Goal: Contribute content: Contribute content

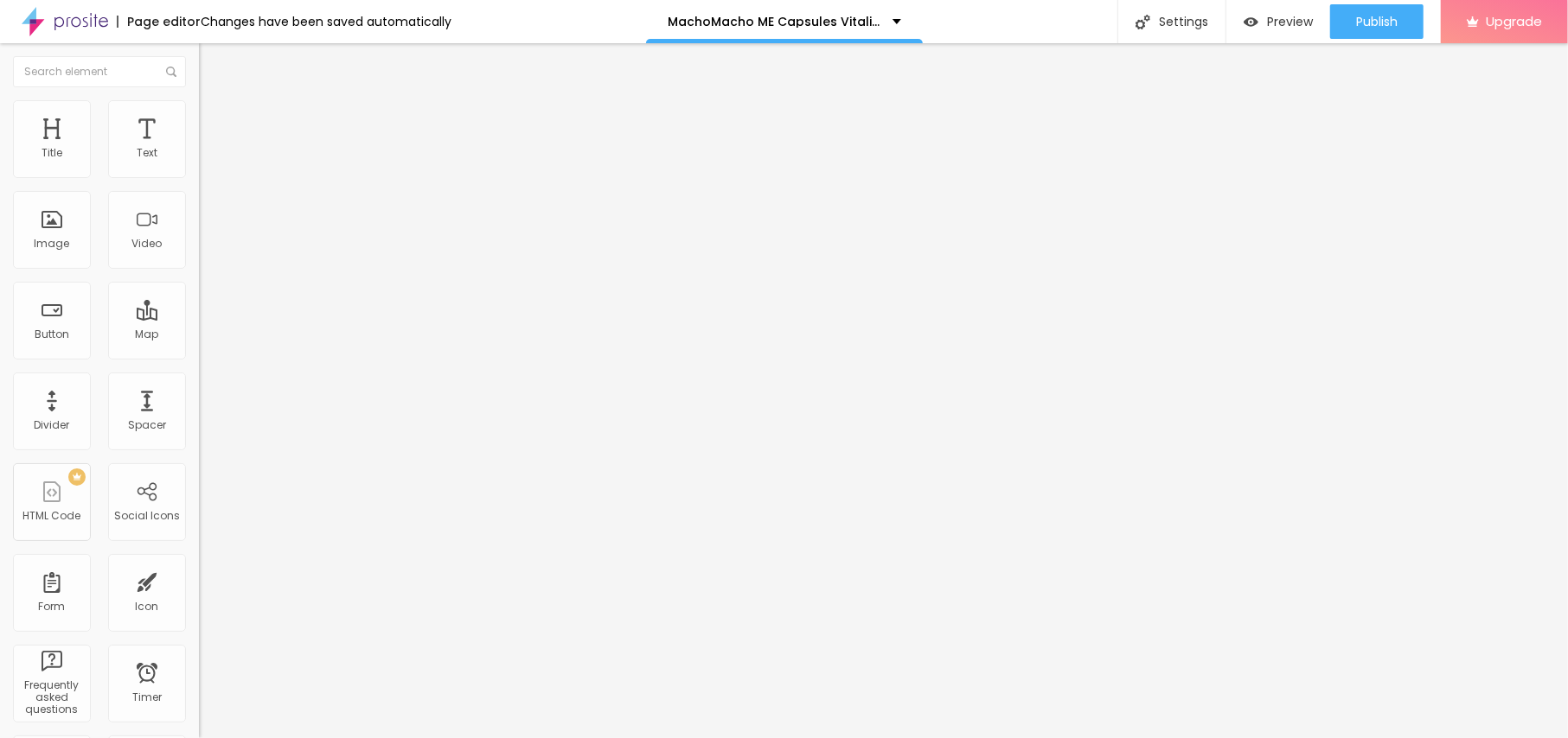
click at [199, 148] on span "Add image" at bounding box center [234, 141] width 71 height 15
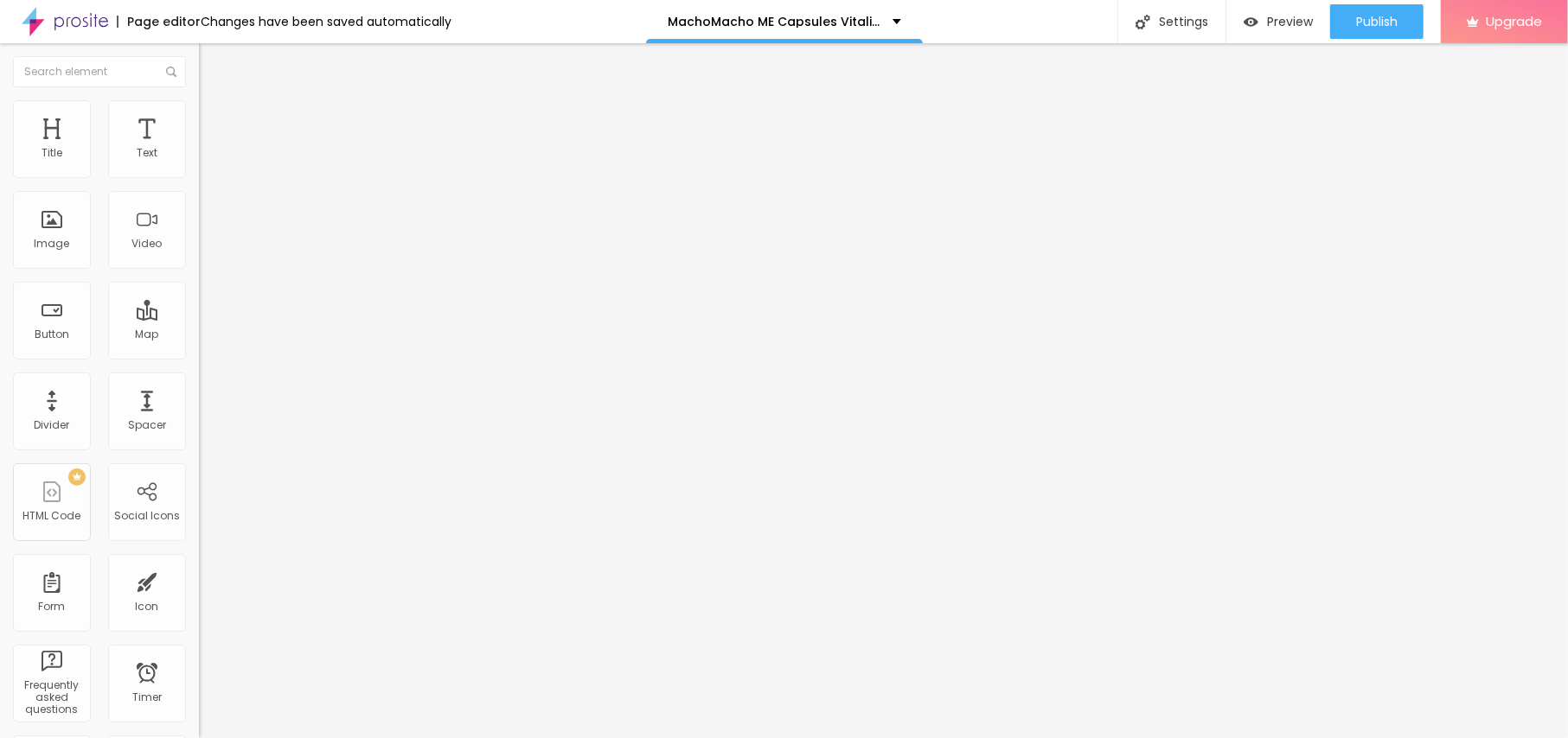
click at [199, 107] on li "Style" at bounding box center [298, 108] width 199 height 17
drag, startPoint x: 178, startPoint y: 184, endPoint x: 147, endPoint y: 184, distance: 31.0
type input "95"
click at [199, 177] on input "range" at bounding box center [254, 170] width 112 height 14
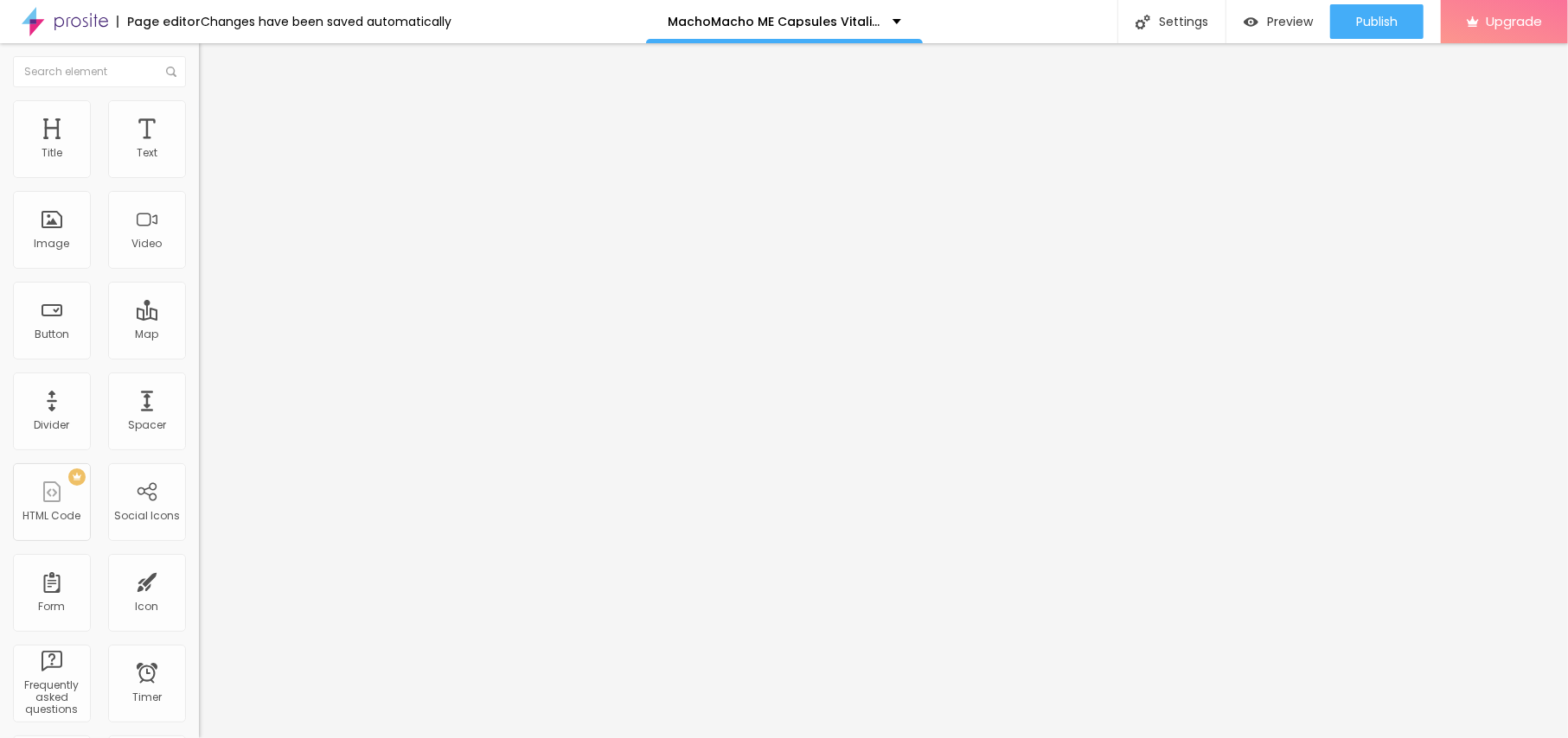
type input "90"
type input "85"
type input "80"
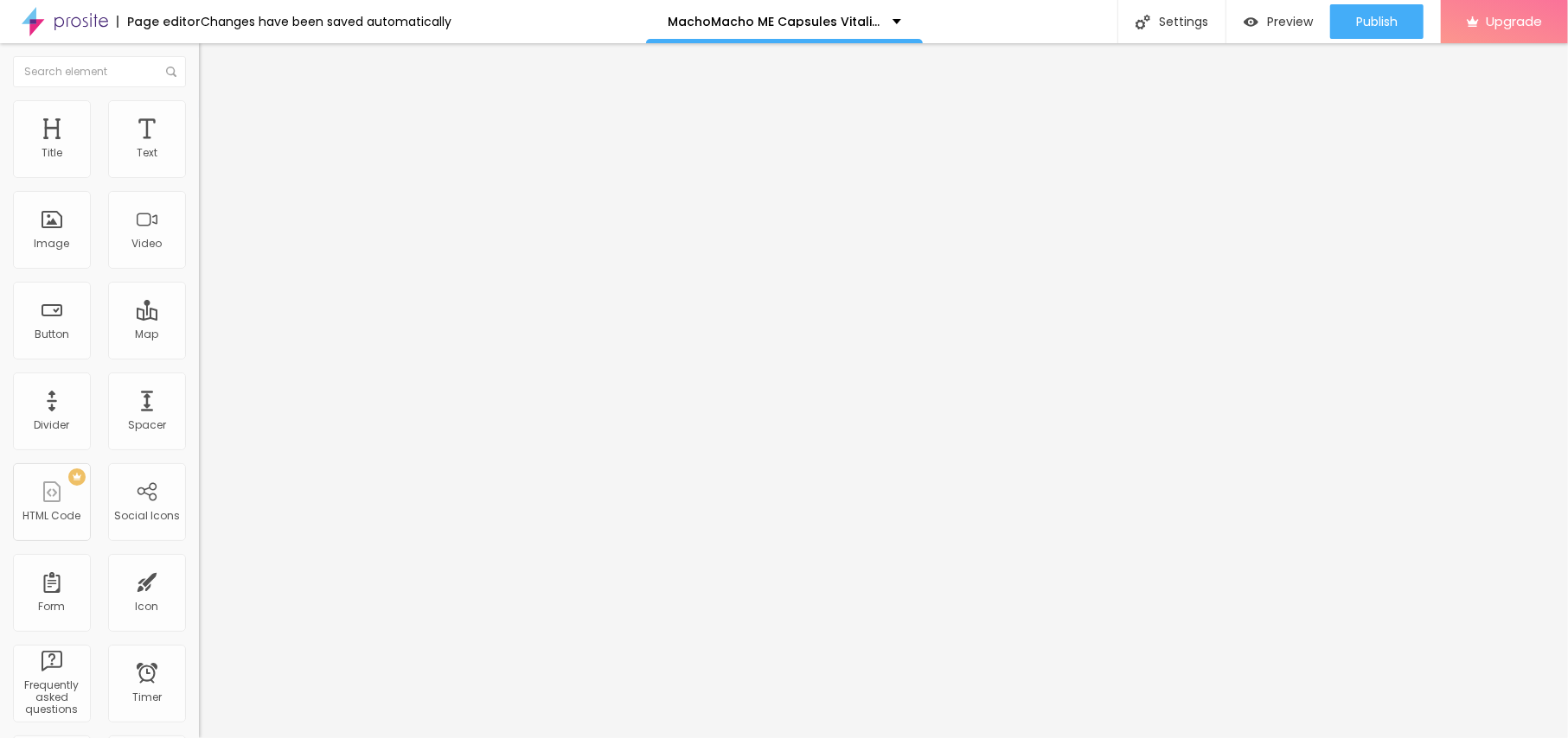
type input "80"
type input "75"
type input "70"
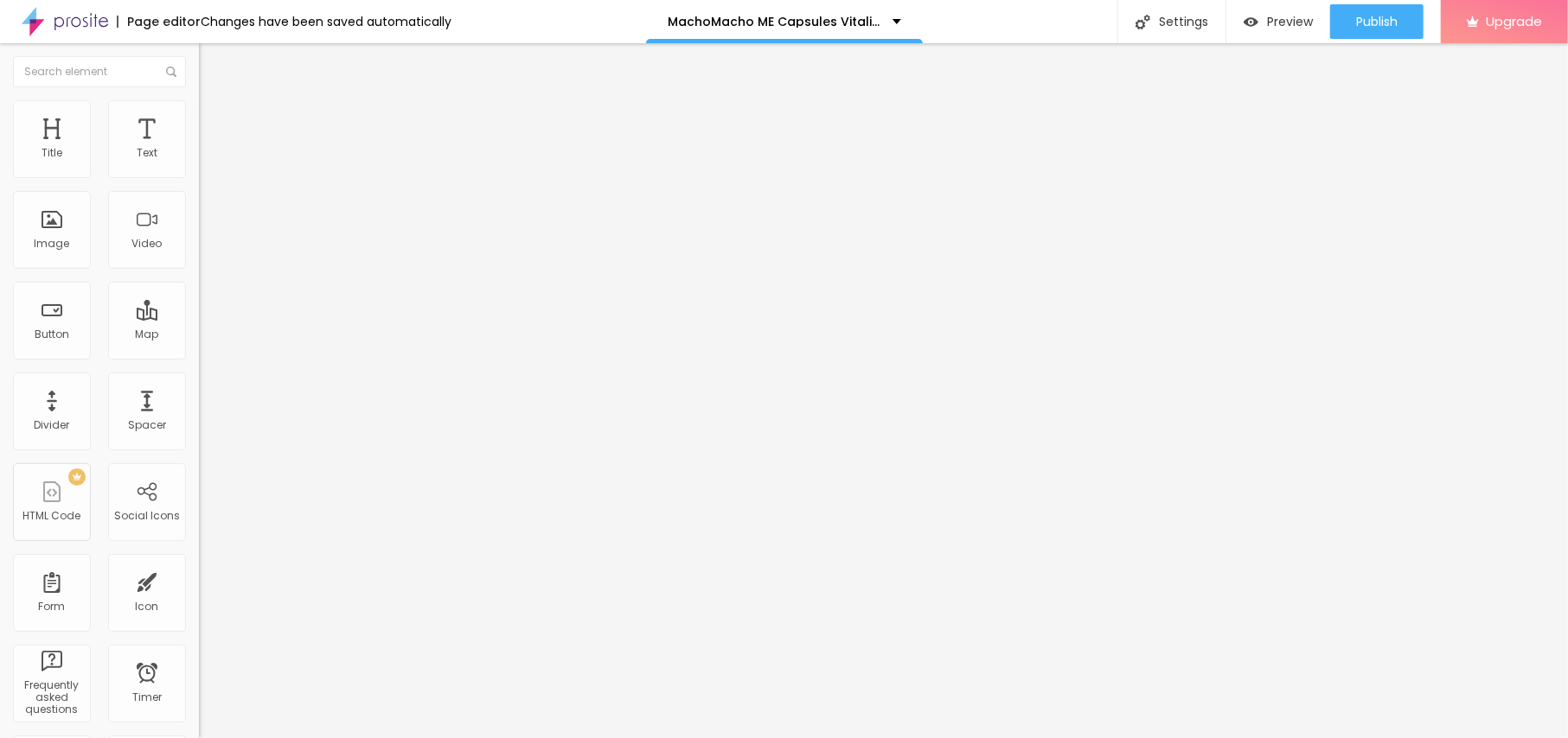
type input "65"
type input "60"
type input "55"
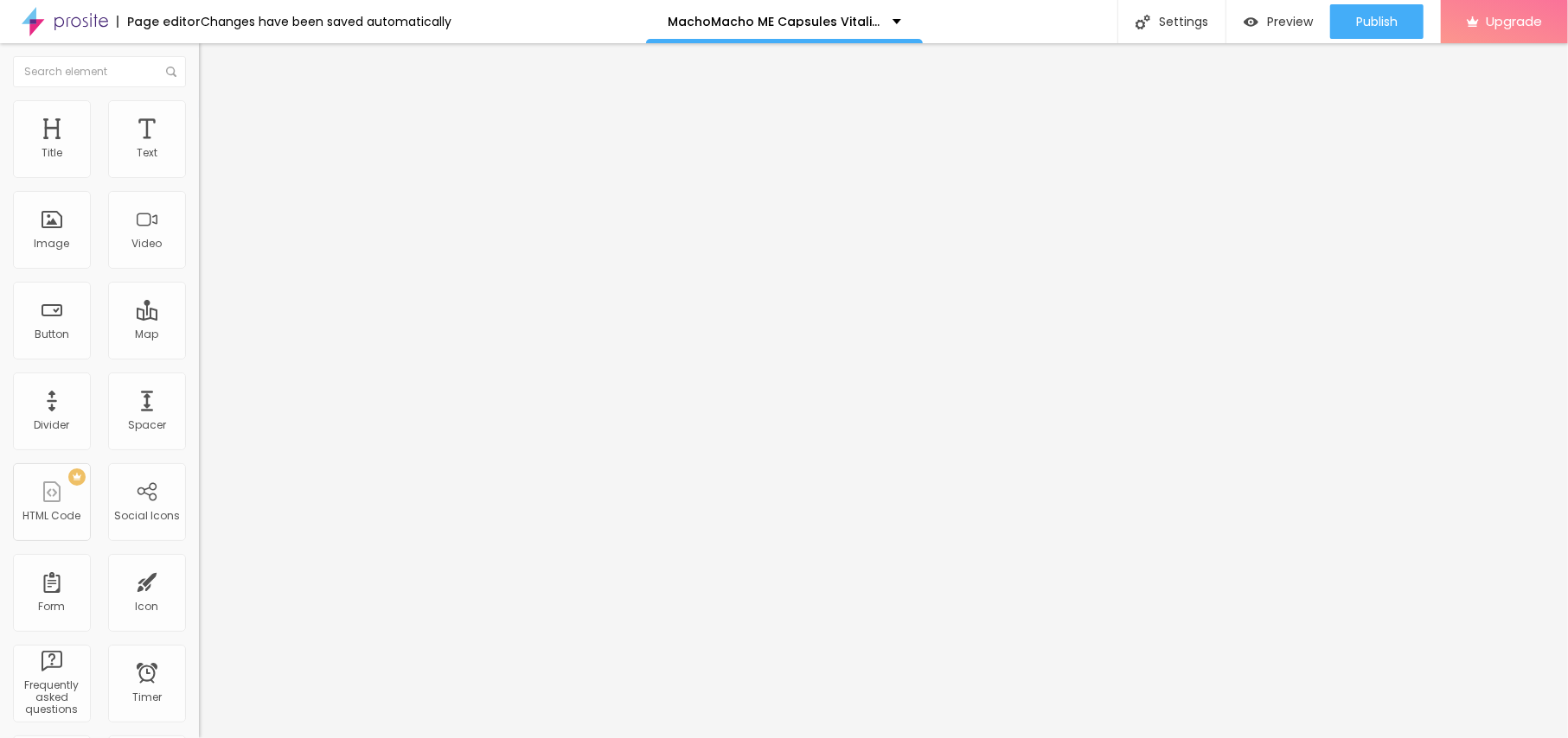
type input "55"
type input "50"
drag, startPoint x: 147, startPoint y: 184, endPoint x: 91, endPoint y: 187, distance: 56.1
type input "50"
click at [199, 177] on input "range" at bounding box center [254, 170] width 112 height 14
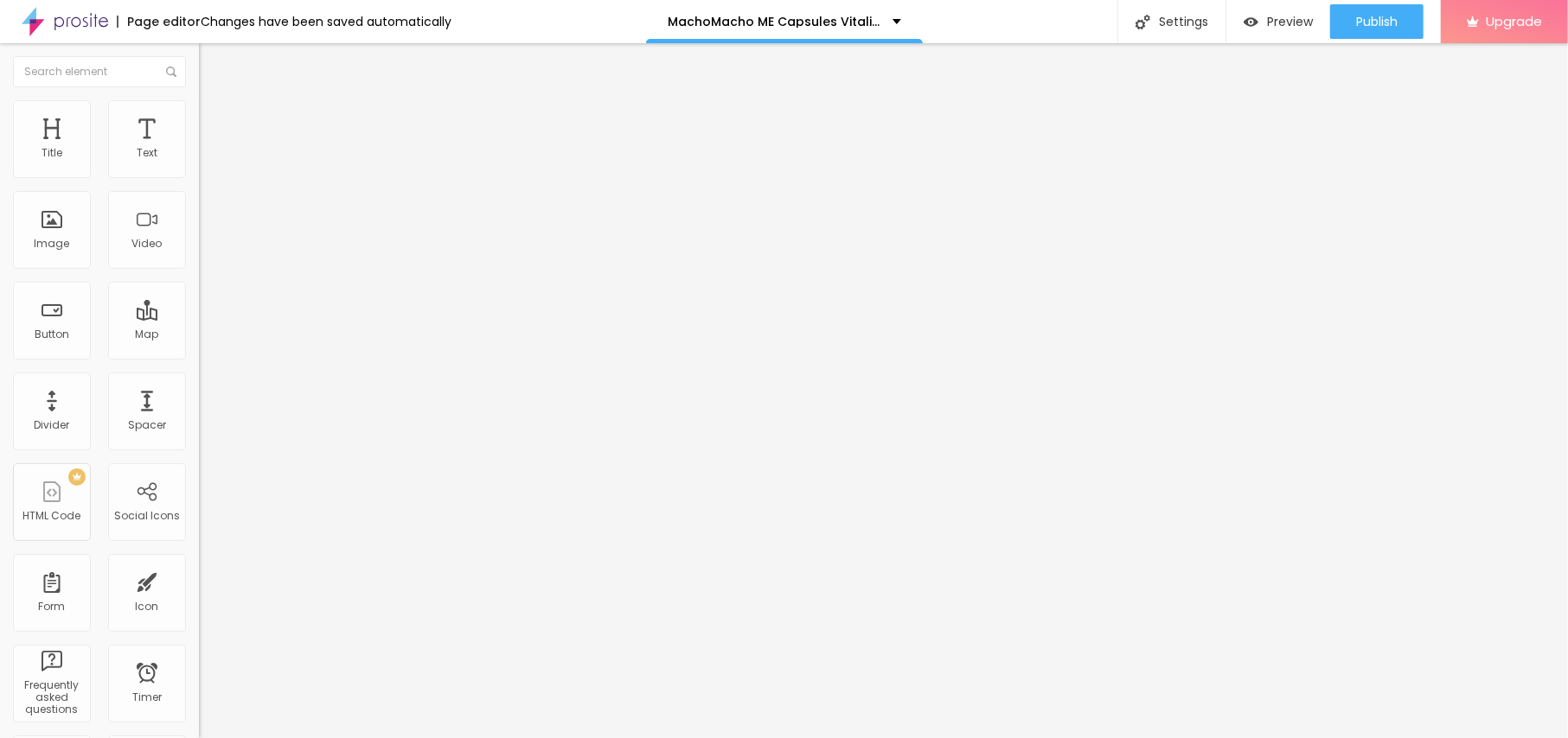
type input "45"
click at [199, 177] on input "range" at bounding box center [254, 170] width 112 height 14
click at [215, 102] on span "Content" at bounding box center [236, 95] width 43 height 15
click at [199, 175] on input "text" at bounding box center [302, 166] width 208 height 17
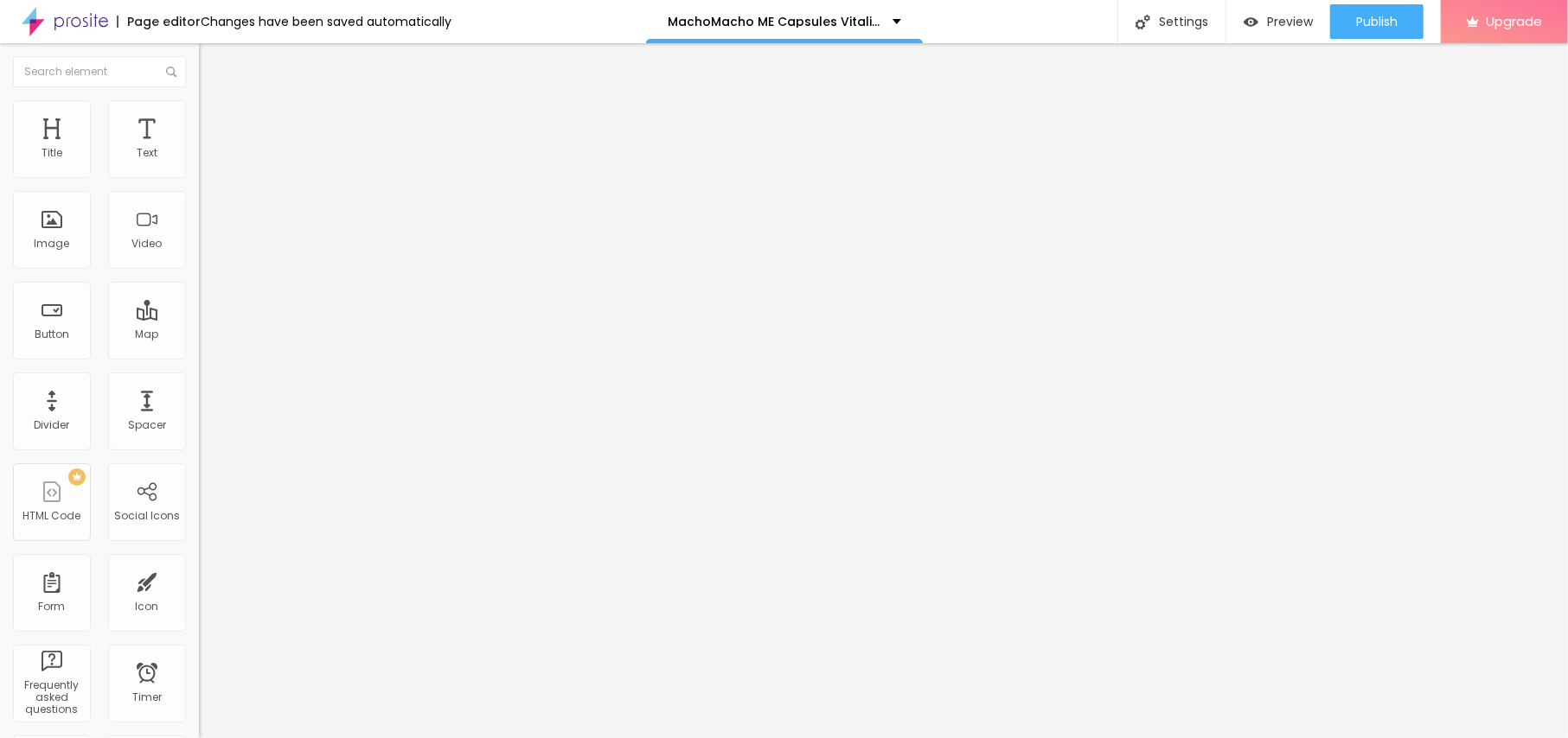
paste input "MachoMacho ME Capsules Vitality Complex"
type input "MachoMacho ME Capsules Vitality Complex"
drag, startPoint x: 79, startPoint y: 469, endPoint x: 0, endPoint y: 481, distance: 79.9
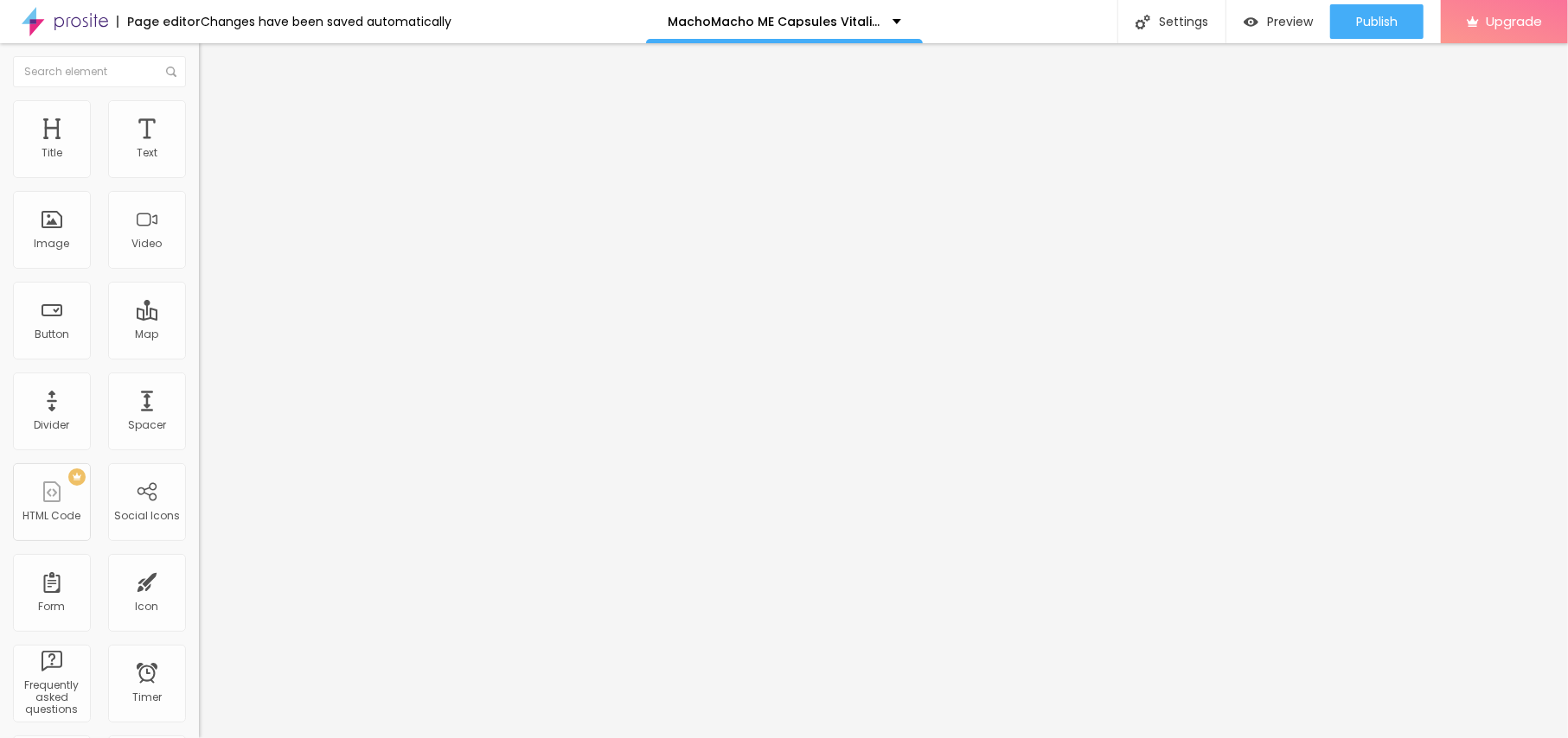
click at [199, 395] on div "Change image Image description (Alt) MachoMacho ME Capsules Vitality Complex Al…" at bounding box center [298, 265] width 199 height 260
paste input "https://www.facebook.com/MachoMacho.ME.Capsules.UK.NL.SE.FI.DK"
type input "https://www.facebook.com/MachoMacho.ME.Capsules.UK.NL.SE.FI.DK"
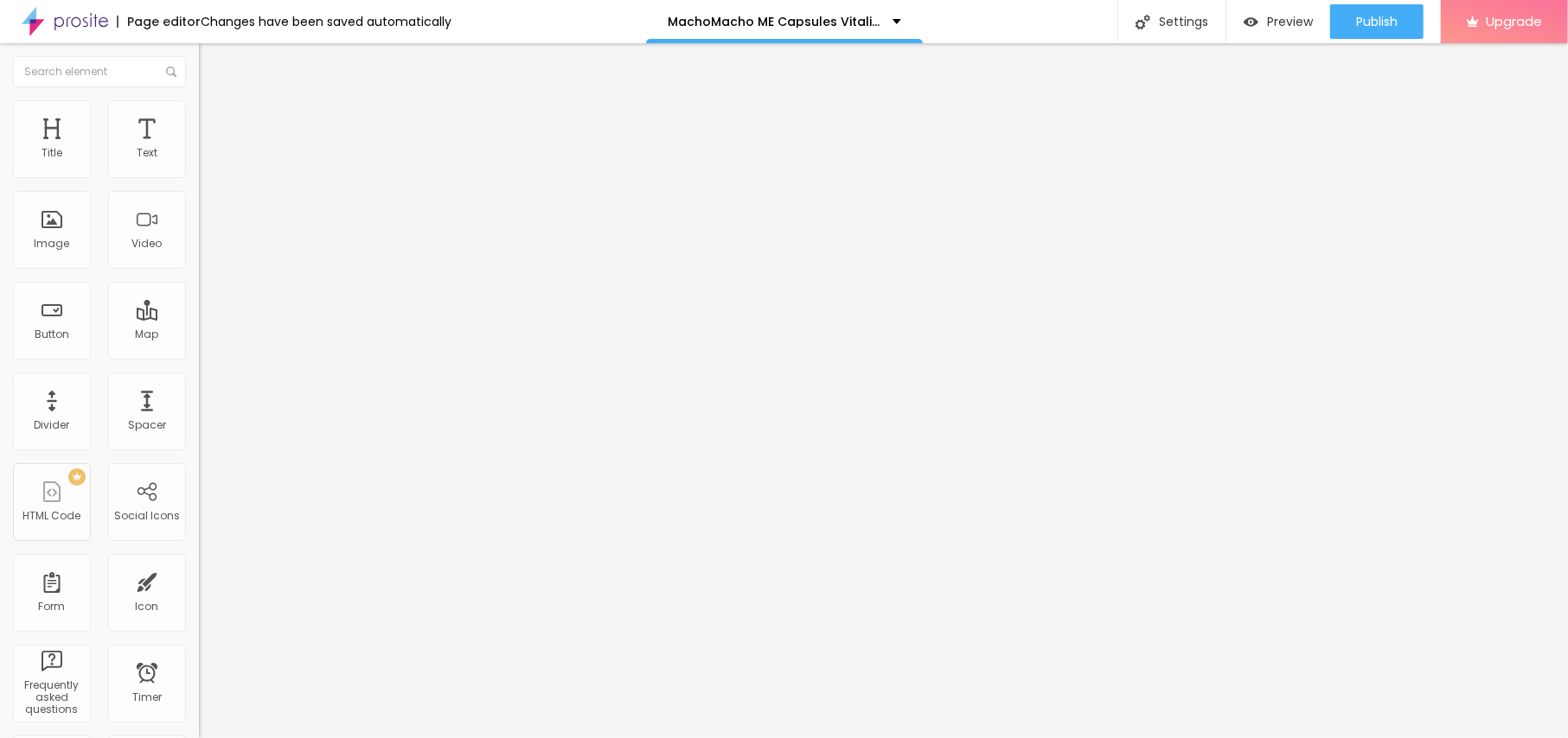
drag, startPoint x: 114, startPoint y: 192, endPoint x: 0, endPoint y: 142, distance: 124.5
click at [199, 143] on div "Text Click me Align Size Default Small Default Big Link URL https:// Open in ne…" at bounding box center [298, 260] width 199 height 251
click at [199, 142] on div "Text Click me Align Size Default Small Default Big Link URL https:// Open in ne…" at bounding box center [298, 260] width 199 height 251
drag, startPoint x: 81, startPoint y: 195, endPoint x: 0, endPoint y: 185, distance: 81.6
click at [199, 185] on div "Text Click me Align Size Default Small Default Big Link URL https:// Open in ne…" at bounding box center [298, 260] width 199 height 251
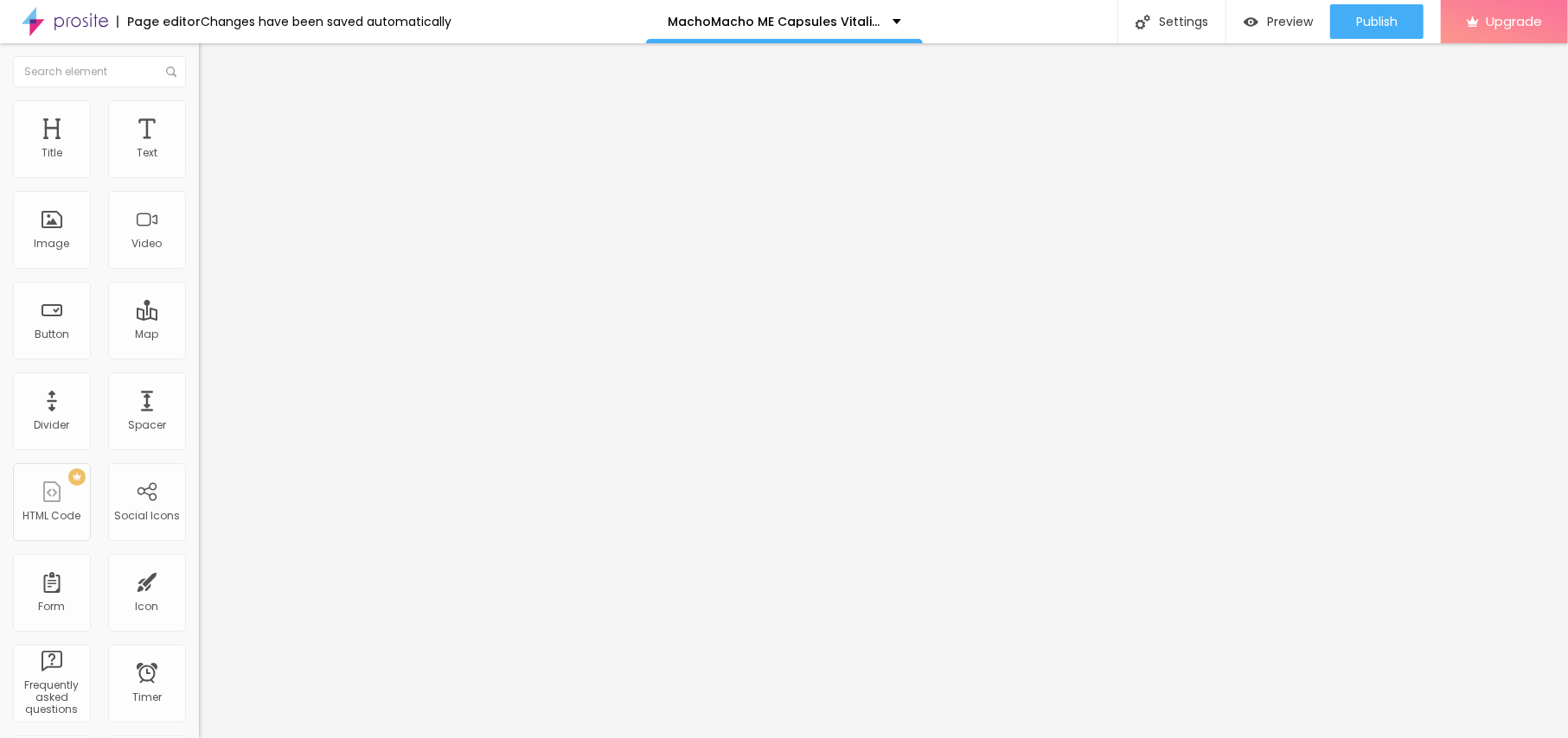
paste input "😍👇SHOP NOW😍👇"
type input "😍👇SHOP NOW😍👇"
drag, startPoint x: 107, startPoint y: 357, endPoint x: 0, endPoint y: 357, distance: 107.0
click at [199, 357] on div "Text 😍👇SHOP NOW😍👇 Align Size Default Small Default Big Link URL https:// Open i…" at bounding box center [298, 260] width 199 height 251
paste input "https://bestdeal24x7.com/MachoMacho-buy-uk"
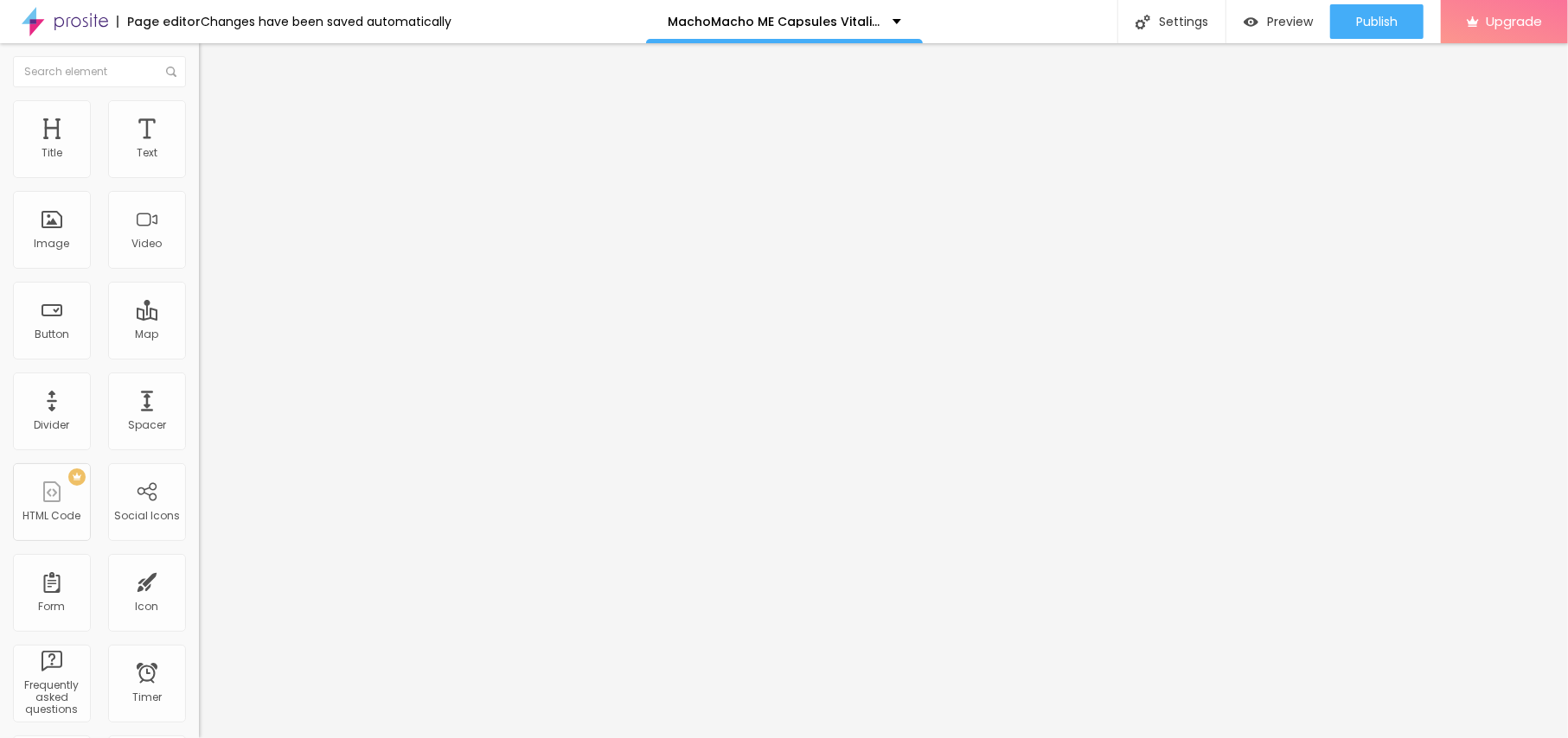
scroll to position [0, 97]
type input "https://bestdeal24x7.com/MachoMacho-buy-uk"
click at [206, 161] on icon "button" at bounding box center [210, 155] width 10 height 10
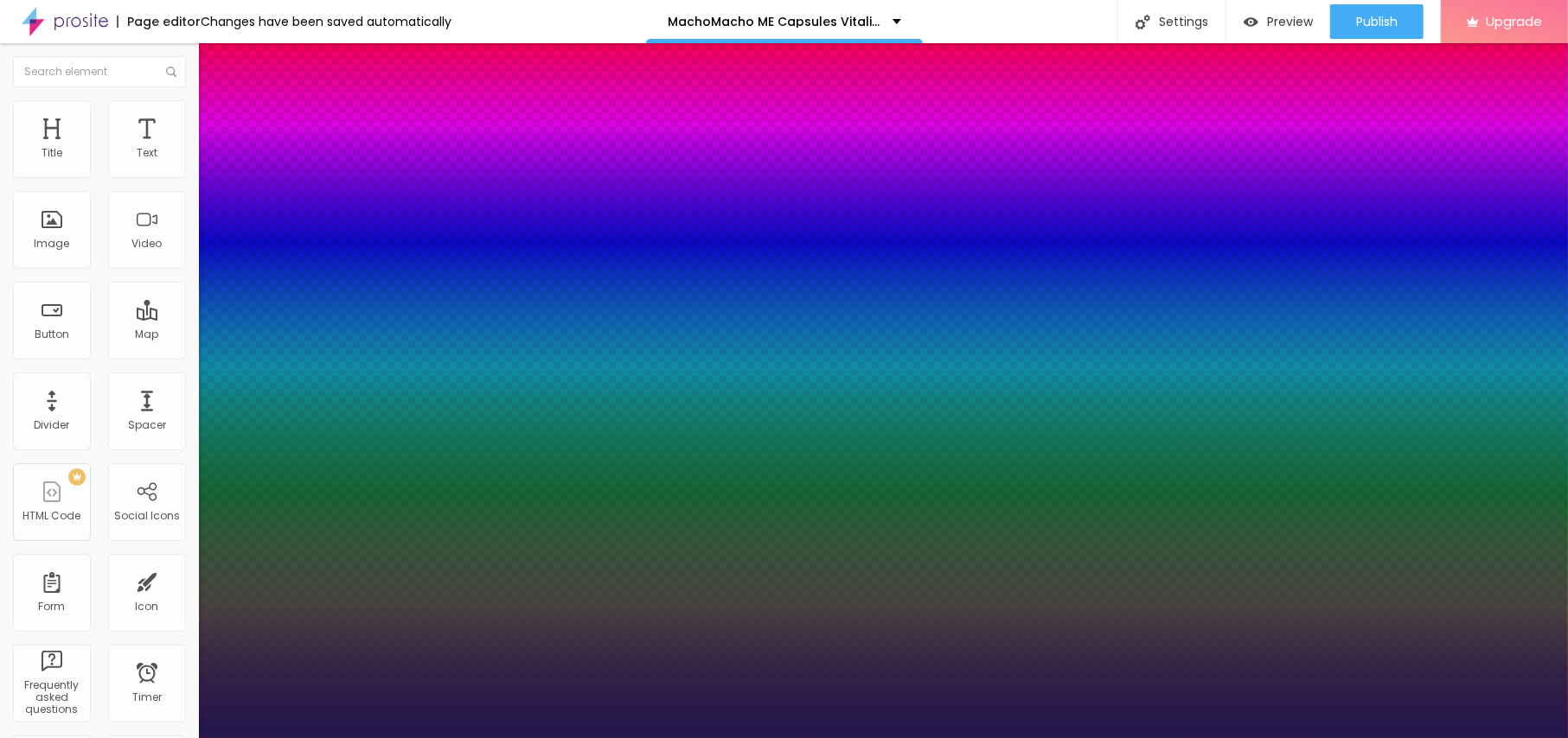
type input "1"
type input "19"
type input "1"
type input "20"
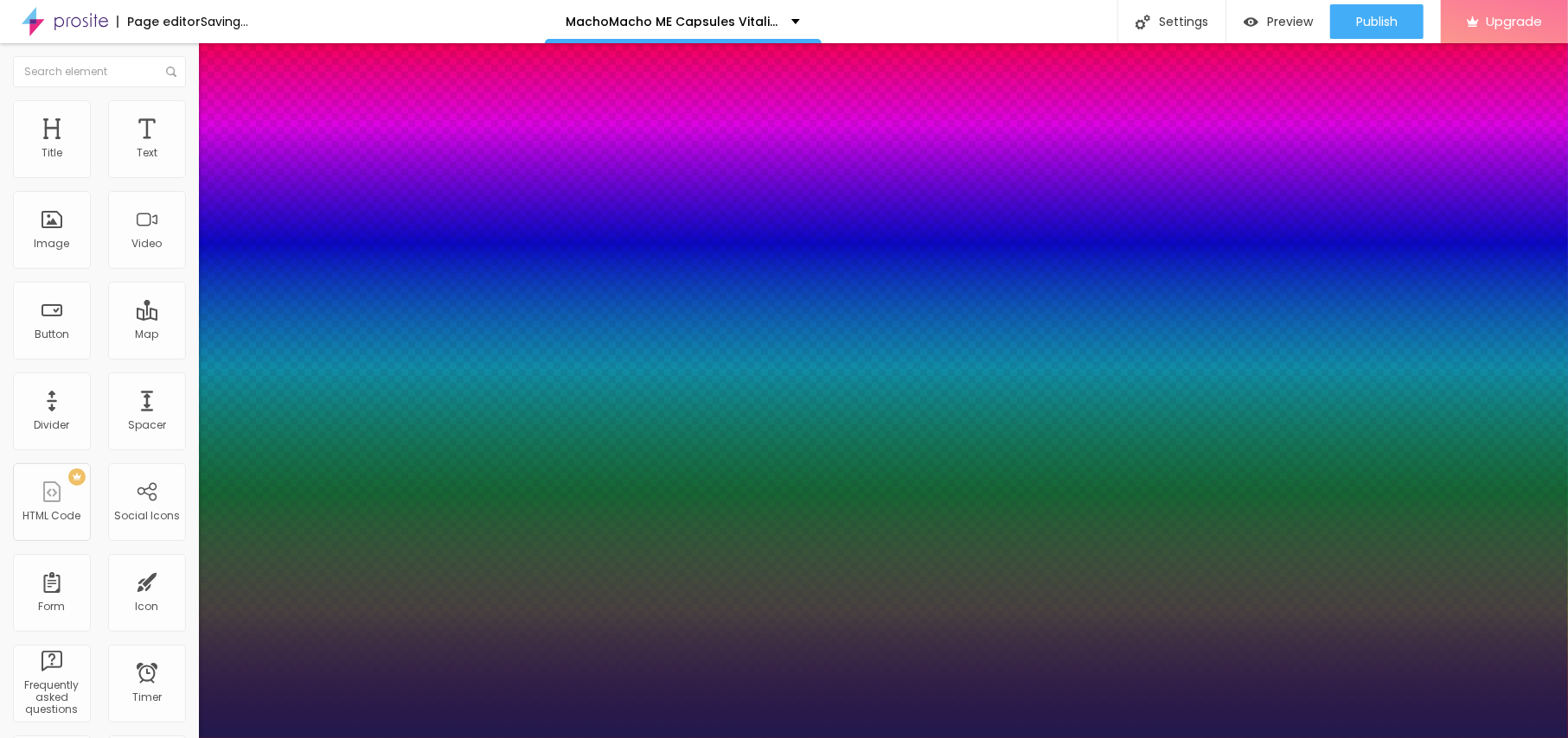
type input "20"
type input "1"
type input "21"
type input "1"
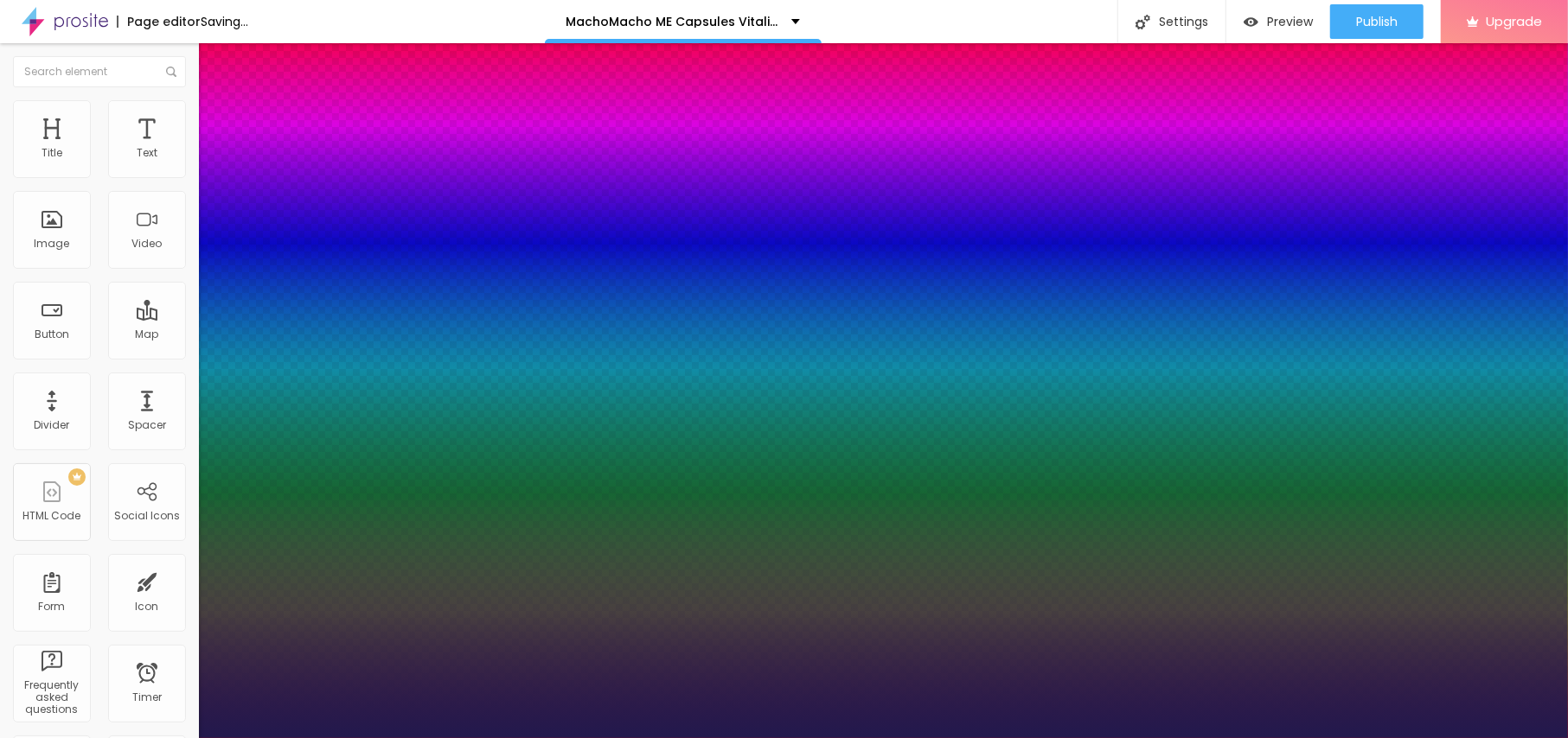
type input "22"
type input "1"
drag, startPoint x: 233, startPoint y: 288, endPoint x: 243, endPoint y: 291, distance: 10.4
type input "22"
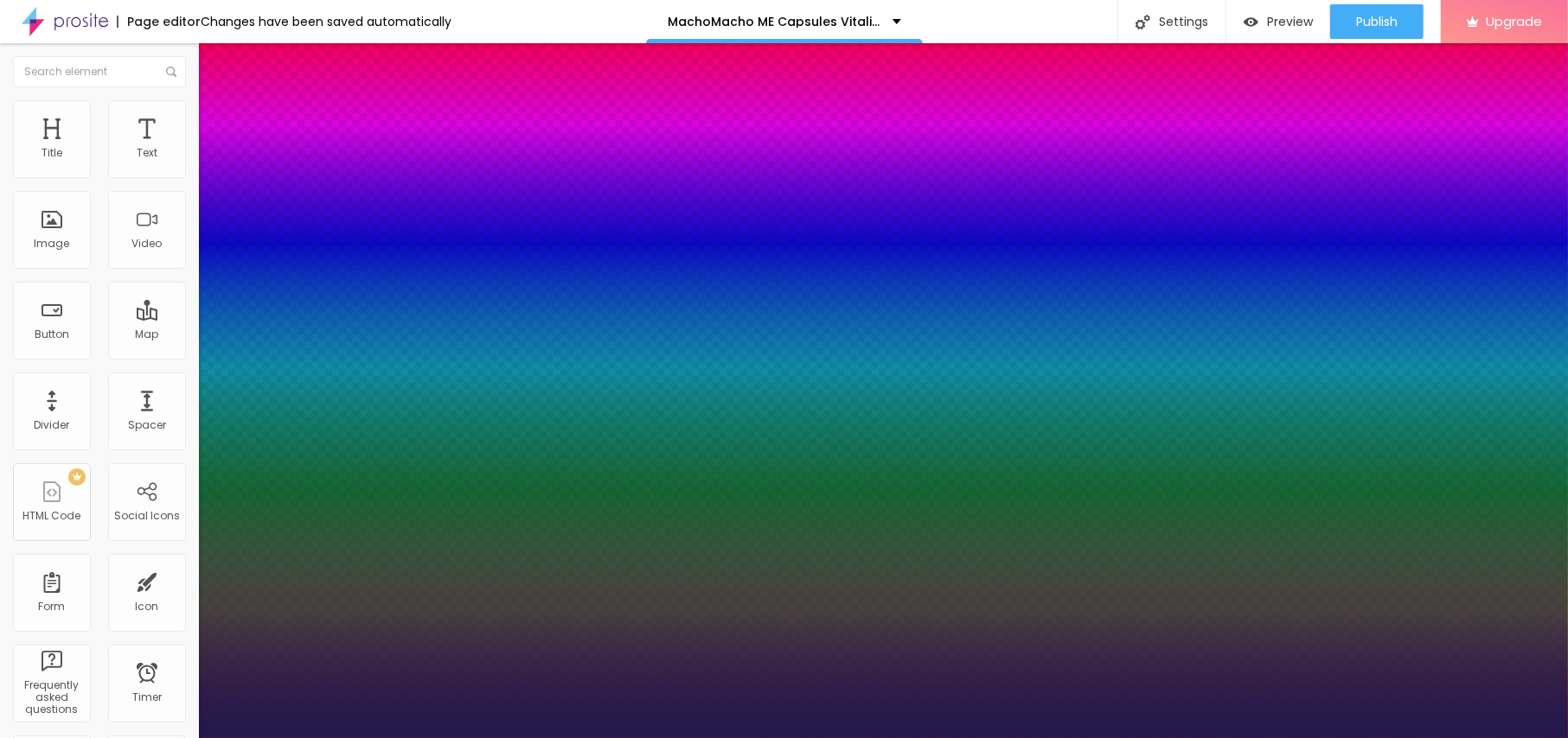
click at [1392, 737] on div at bounding box center [784, 738] width 1568 height 0
click at [1392, 29] on div "Publish" at bounding box center [1377, 22] width 42 height 35
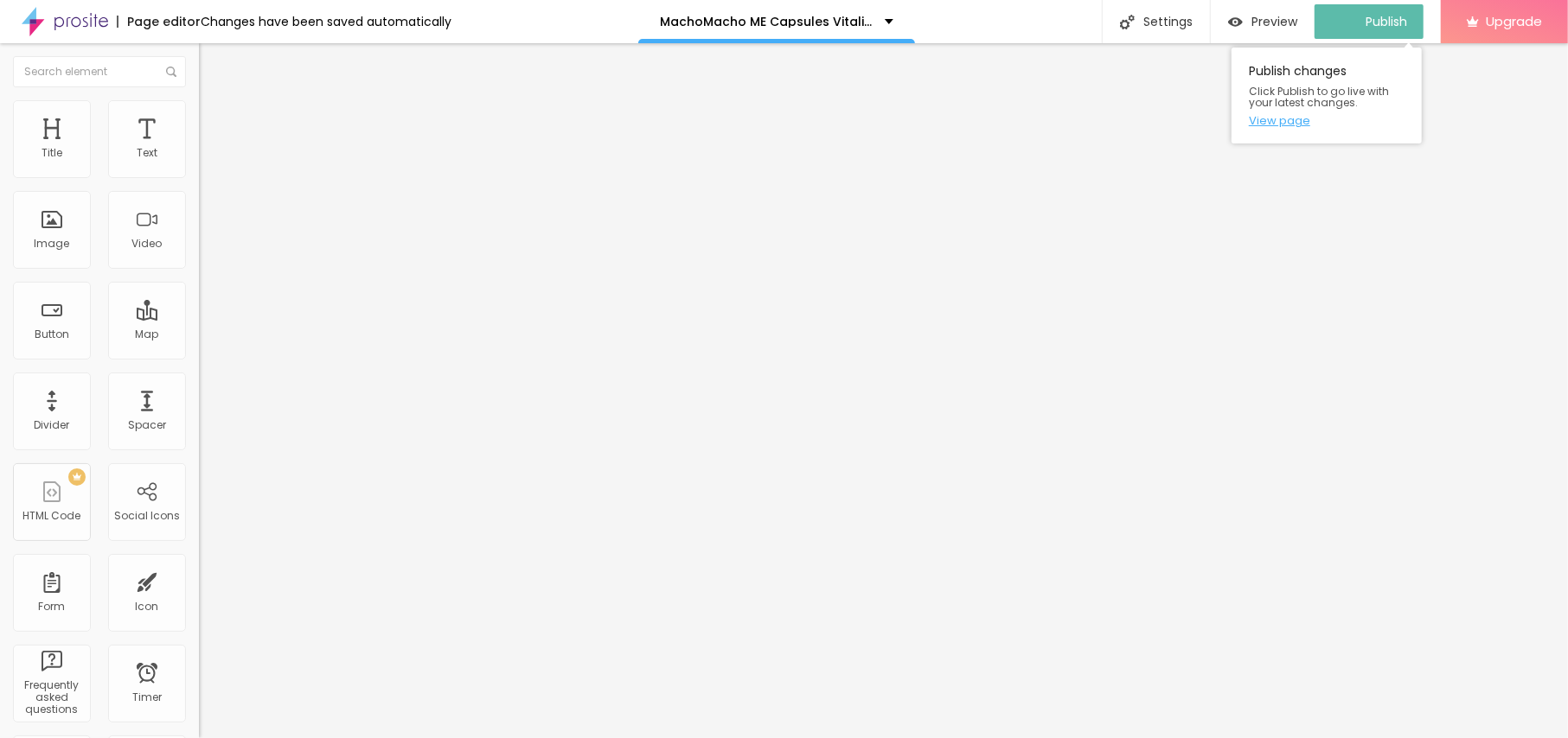
click at [1298, 123] on link "View page" at bounding box center [1327, 120] width 156 height 11
